Goal: Task Accomplishment & Management: Complete application form

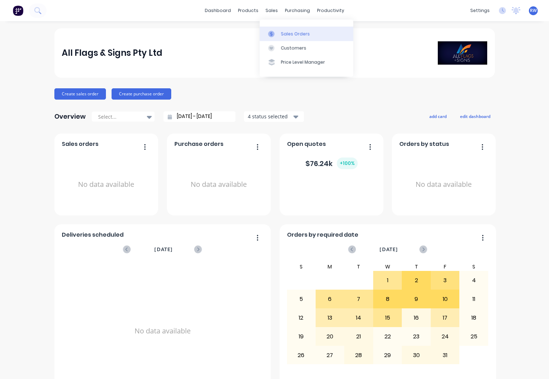
click at [288, 35] on div "Sales Orders" at bounding box center [295, 34] width 29 height 6
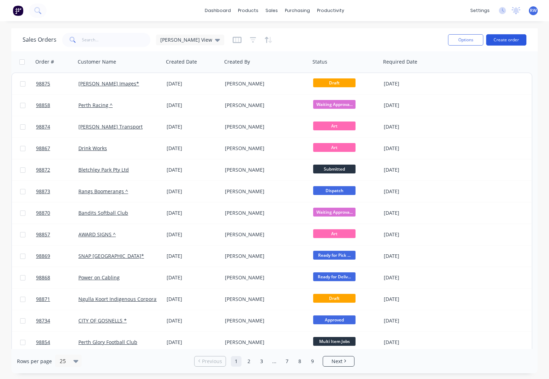
click at [506, 40] on button "Create order" at bounding box center [506, 39] width 40 height 11
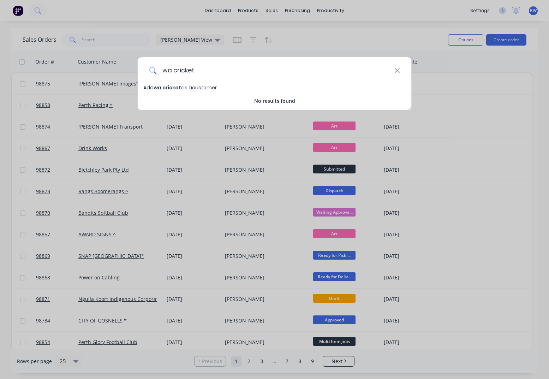
drag, startPoint x: 196, startPoint y: 70, endPoint x: 120, endPoint y: 71, distance: 75.9
click at [156, 71] on input "wa cricket" at bounding box center [275, 70] width 238 height 26
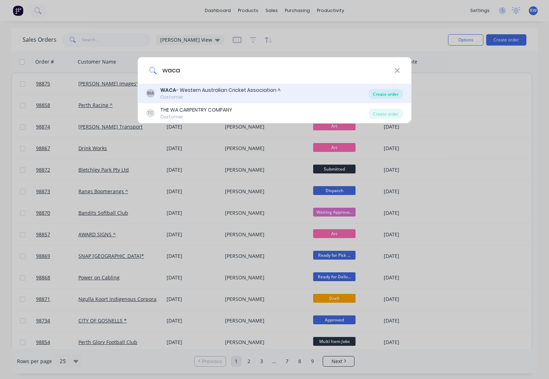
type input "waca"
click at [383, 96] on div "Create order" at bounding box center [385, 94] width 34 height 10
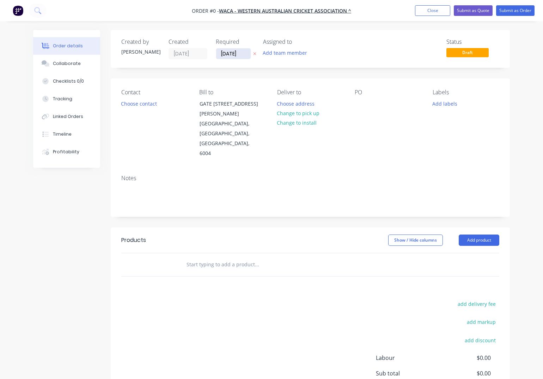
click at [244, 54] on input "[DATE]" at bounding box center [233, 53] width 35 height 11
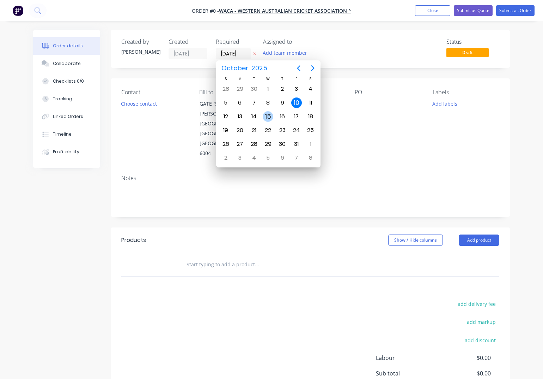
click at [267, 113] on div "15" at bounding box center [268, 116] width 11 height 11
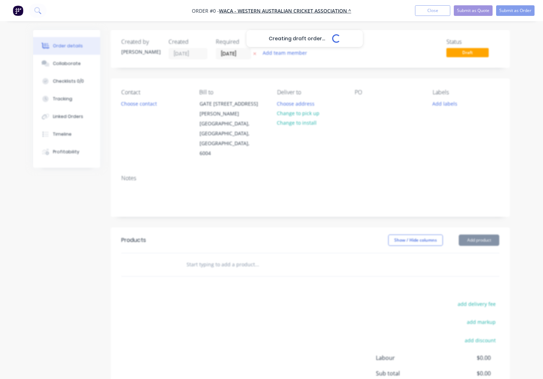
type input "[DATE]"
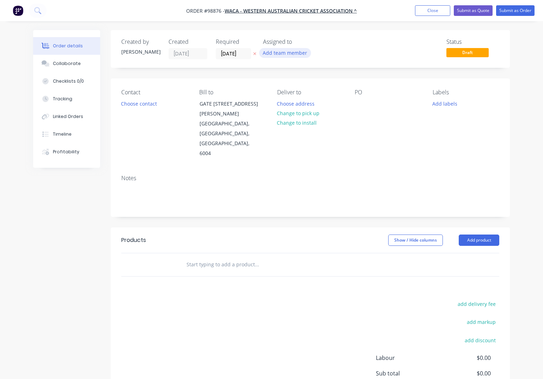
click at [281, 54] on button "Add team member" at bounding box center [285, 53] width 52 height 10
type input "[PERSON_NAME]"
click at [302, 93] on div "[PERSON_NAME]" at bounding box center [320, 92] width 71 height 7
click at [130, 106] on button "Choose contact" at bounding box center [139, 103] width 43 height 10
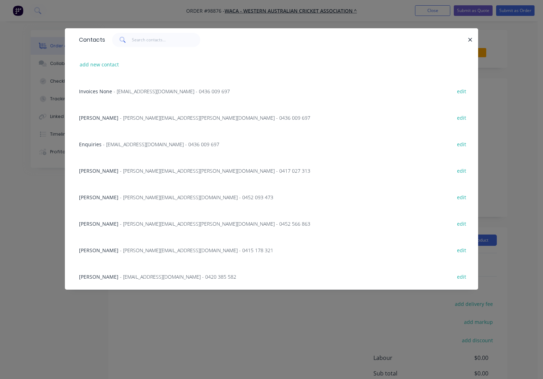
click at [140, 170] on span "- [PERSON_NAME][EMAIL_ADDRESS][PERSON_NAME][DOMAIN_NAME] - 0417 027 313" at bounding box center [215, 170] width 191 height 7
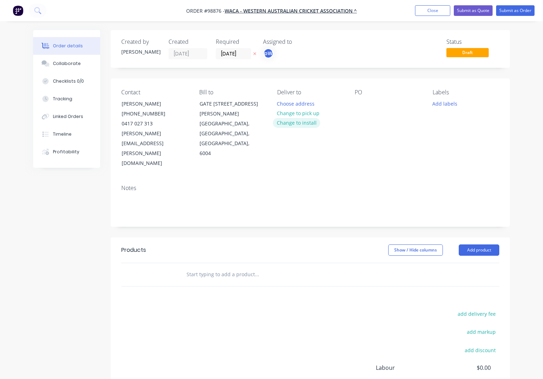
click at [302, 123] on button "Change to install" at bounding box center [296, 123] width 47 height 10
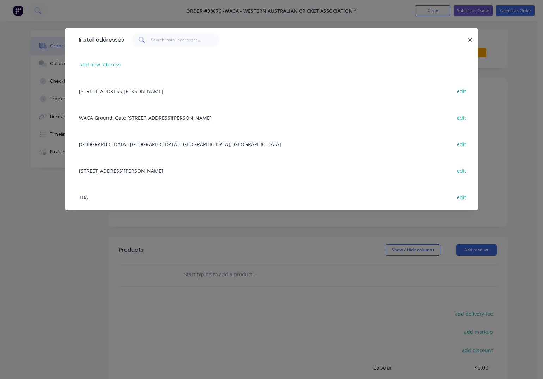
click at [168, 142] on div "[GEOGRAPHIC_DATA], [GEOGRAPHIC_DATA], [GEOGRAPHIC_DATA], [GEOGRAPHIC_DATA] edit" at bounding box center [272, 144] width 392 height 26
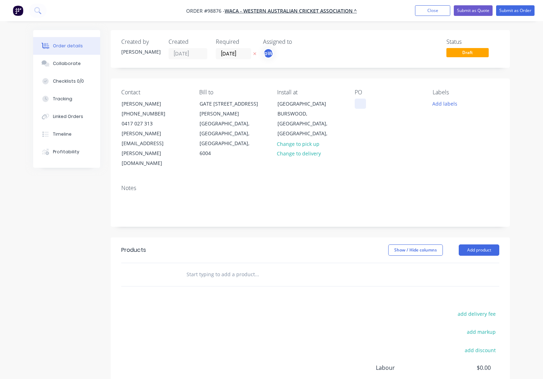
click at [360, 104] on div at bounding box center [360, 103] width 11 height 10
click at [364, 106] on div "[PERSON_NAME] - PO TBC" at bounding box center [388, 107] width 67 height 18
click at [439, 103] on button "Add labels" at bounding box center [445, 103] width 32 height 10
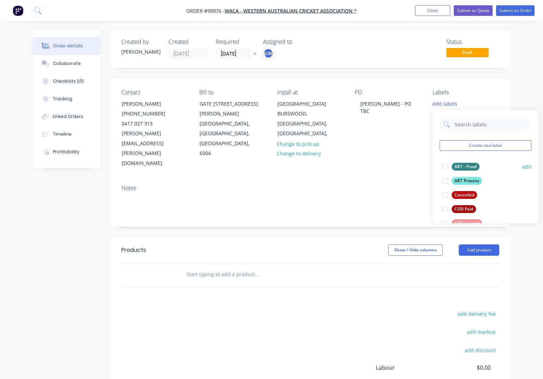
click at [458, 180] on div "ART Process" at bounding box center [467, 181] width 30 height 8
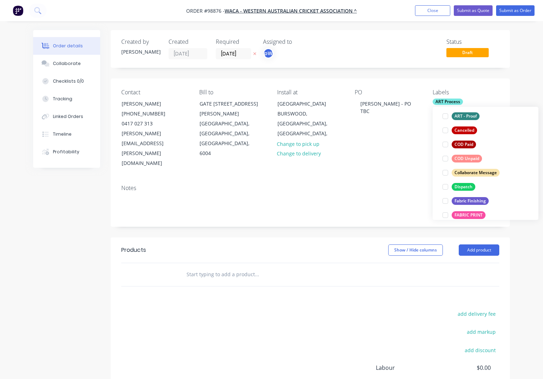
scroll to position [67, 0]
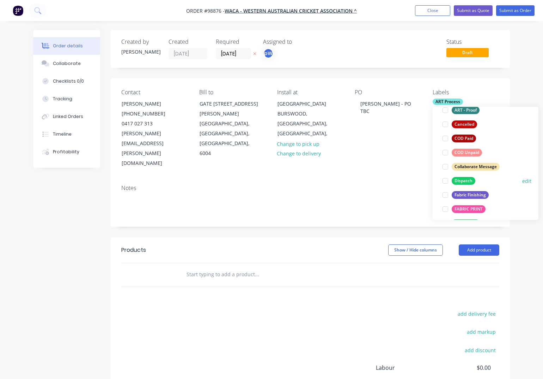
click at [458, 180] on div "Dispatch" at bounding box center [464, 181] width 24 height 8
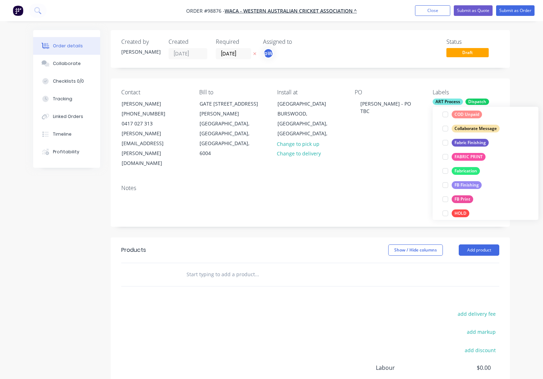
scroll to position [136, 0]
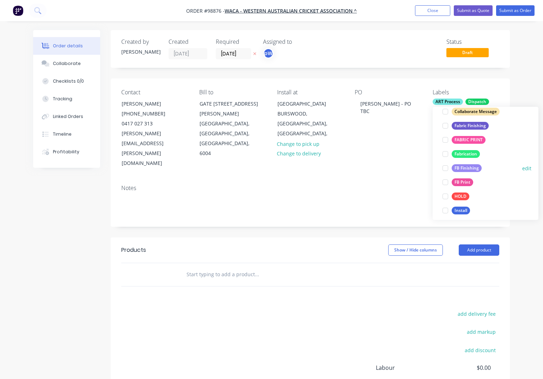
click at [461, 168] on div "FB Finishing" at bounding box center [467, 168] width 30 height 8
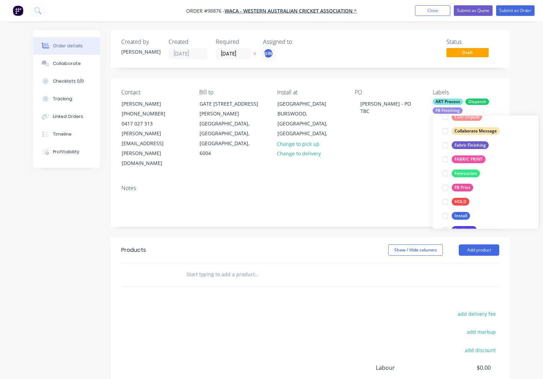
scroll to position [161, 0]
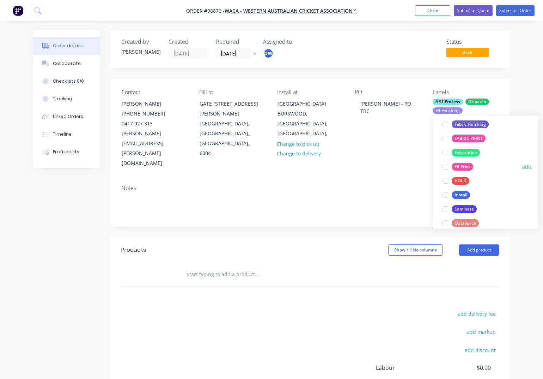
click at [460, 169] on div "FB Print" at bounding box center [463, 167] width 22 height 8
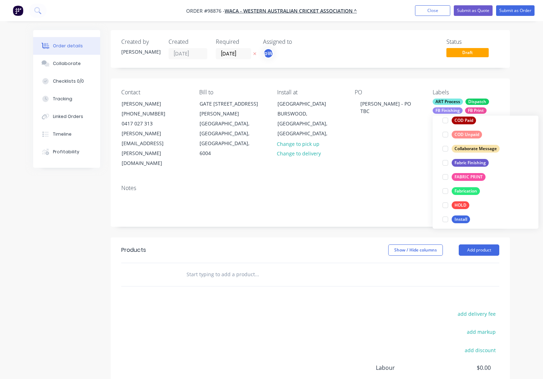
scroll to position [182, 0]
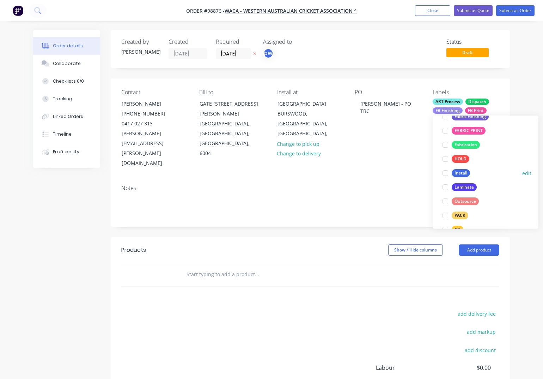
click at [459, 174] on div "Install" at bounding box center [461, 173] width 18 height 8
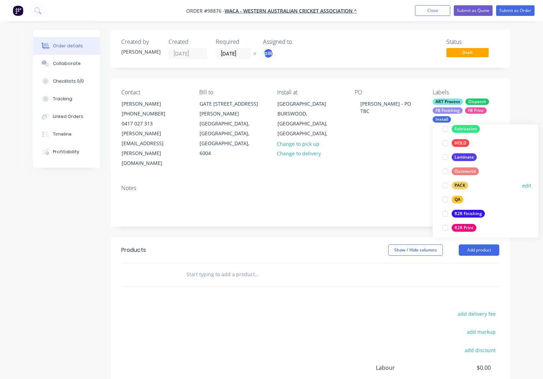
click at [455, 184] on div "PACK" at bounding box center [460, 186] width 17 height 8
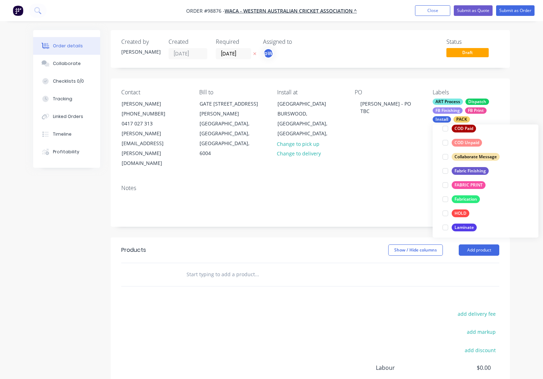
scroll to position [213, 0]
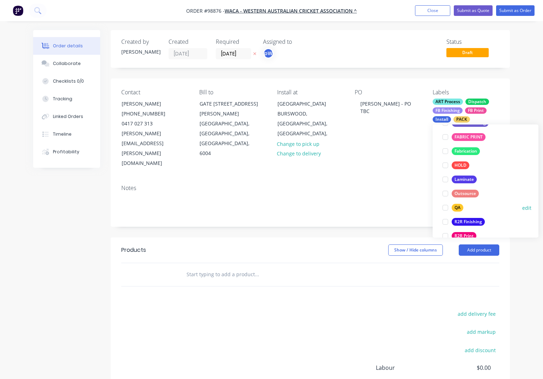
click at [458, 205] on div "QA" at bounding box center [458, 208] width 12 height 8
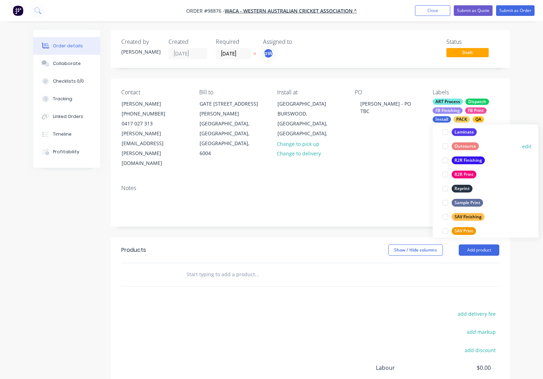
scroll to position [339, 0]
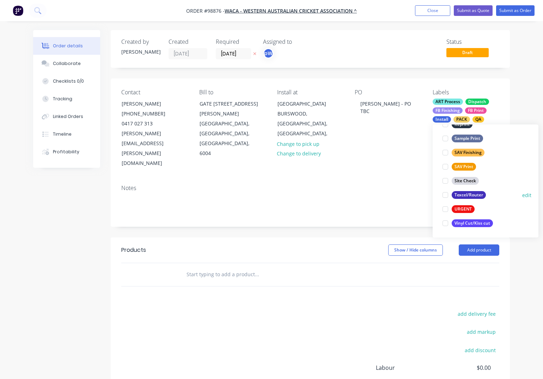
click at [459, 196] on div "Texcel/Router" at bounding box center [469, 195] width 34 height 8
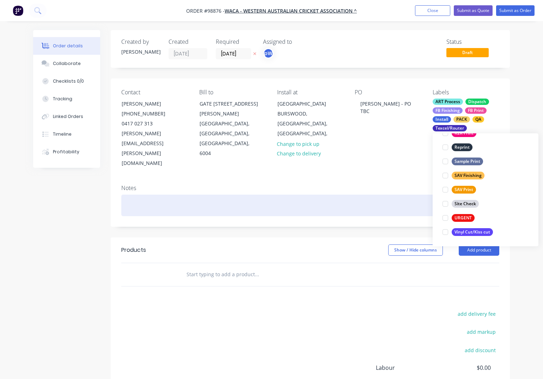
scroll to position [1, 0]
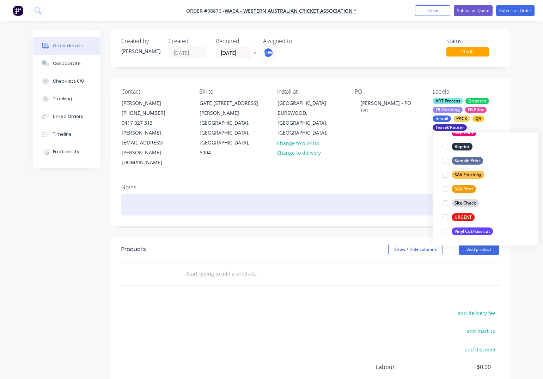
click at [137, 194] on div at bounding box center [310, 205] width 378 height 22
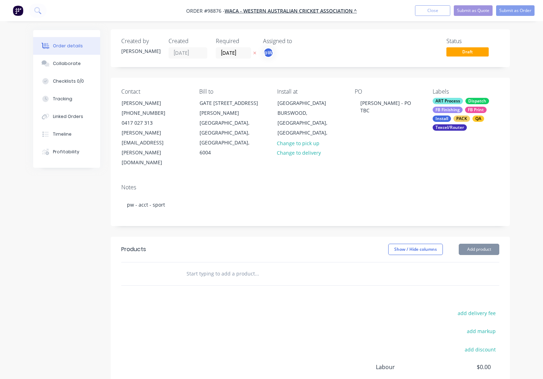
click at [200, 266] on input "text" at bounding box center [256, 273] width 141 height 14
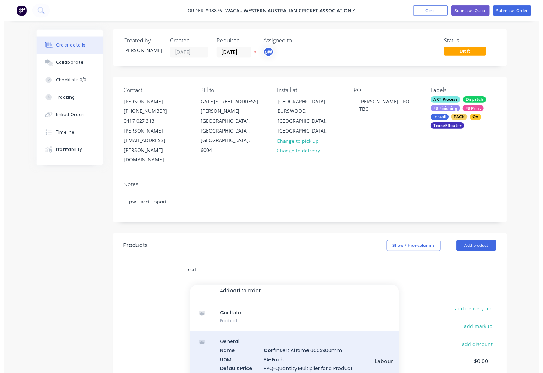
scroll to position [0, 0]
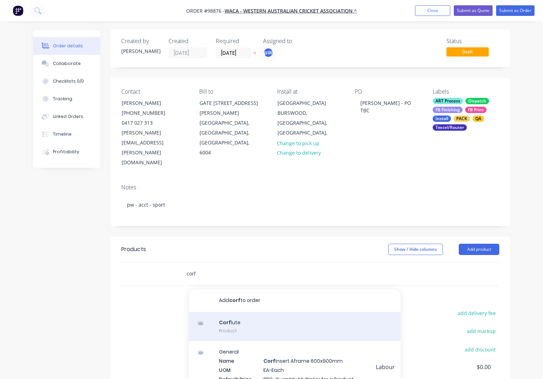
type input "corf"
click at [227, 312] on div "Corf lute Product" at bounding box center [295, 327] width 212 height 30
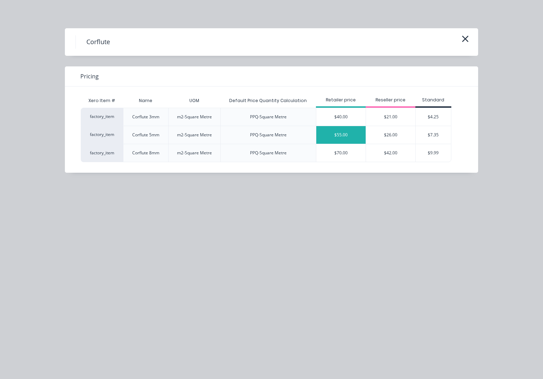
click at [344, 136] on div "$55.00" at bounding box center [341, 135] width 49 height 18
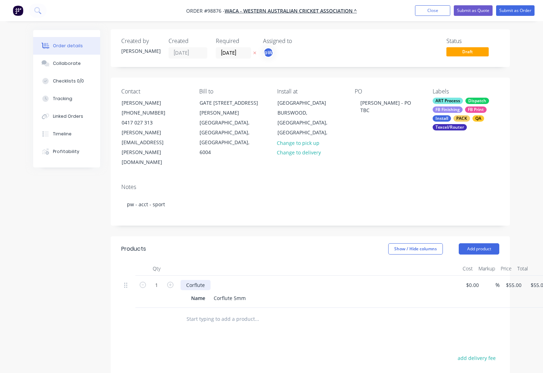
click at [210, 280] on div "Corflute" at bounding box center [196, 285] width 30 height 10
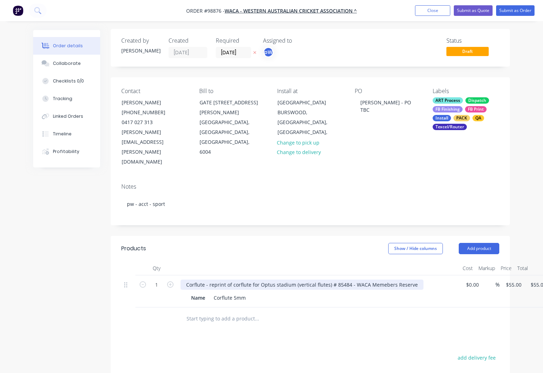
click at [385, 280] on div "Corflute - reprint of corflute for Optus stadium (vertical flutes) # 85484 - WA…" at bounding box center [302, 285] width 243 height 10
type input "55"
drag, startPoint x: 516, startPoint y: 254, endPoint x: 521, endPoint y: 257, distance: 6.4
click at [515, 280] on input "55" at bounding box center [510, 285] width 9 height 10
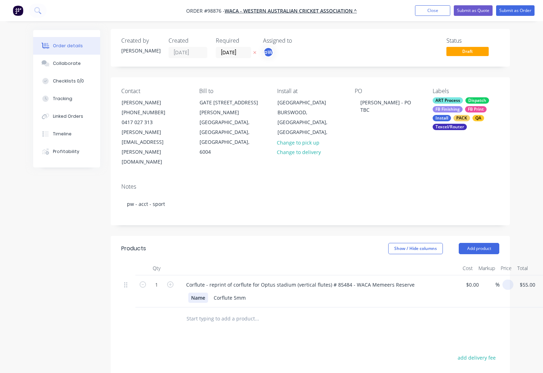
type input "$0.00"
drag, startPoint x: 206, startPoint y: 268, endPoint x: 183, endPoint y: 267, distance: 23.3
click at [188, 293] on div "Name" at bounding box center [198, 298] width 20 height 10
click at [207, 293] on div "Name" at bounding box center [198, 298] width 20 height 10
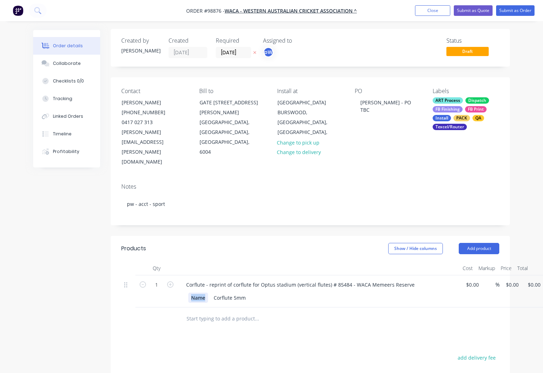
drag, startPoint x: 206, startPoint y: 269, endPoint x: 191, endPoint y: 269, distance: 15.2
click at [191, 293] on div "Name" at bounding box center [198, 298] width 20 height 10
click at [469, 243] on button "Add product" at bounding box center [479, 248] width 41 height 11
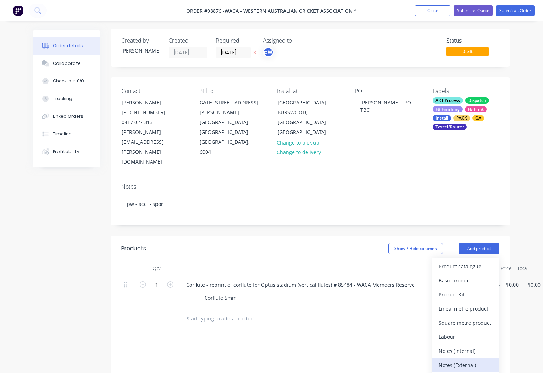
click at [439, 359] on button "Notes (External)" at bounding box center [466, 366] width 67 height 14
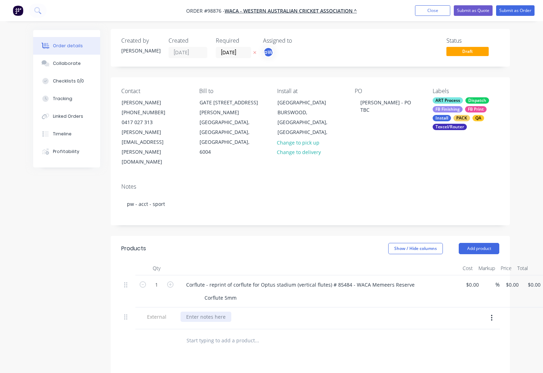
click at [213, 312] on div at bounding box center [206, 317] width 51 height 10
click at [434, 10] on button "Close" at bounding box center [432, 10] width 35 height 11
